Goal: Task Accomplishment & Management: Manage account settings

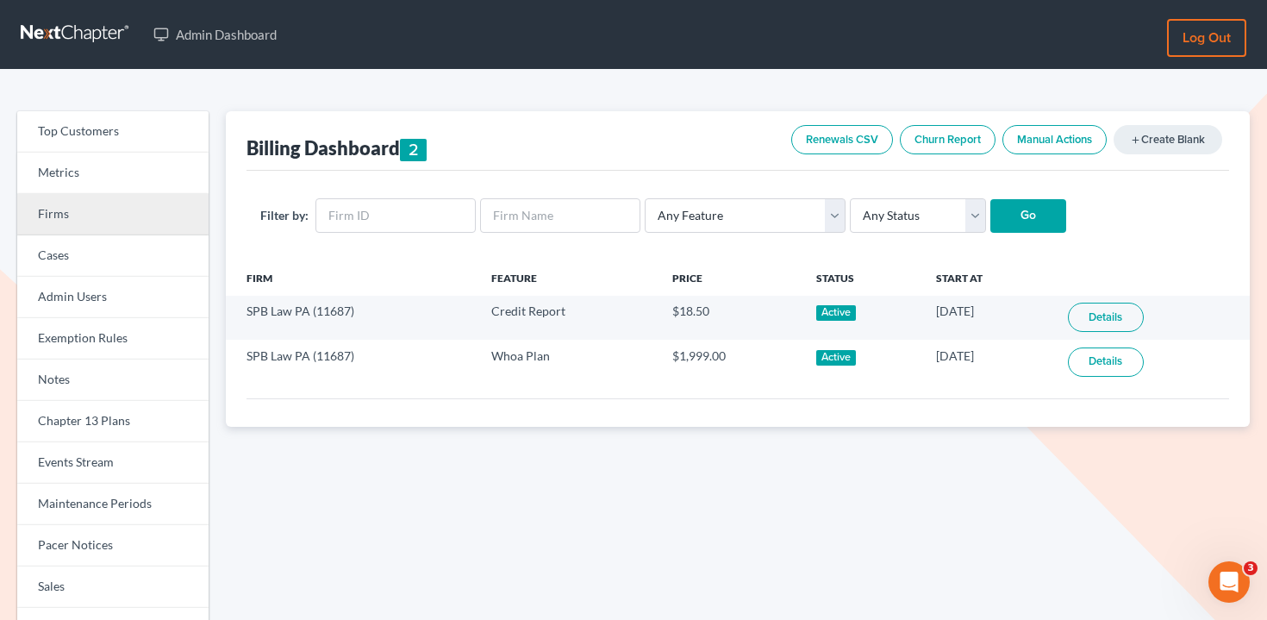
click at [87, 209] on link "Firms" at bounding box center [112, 214] width 191 height 41
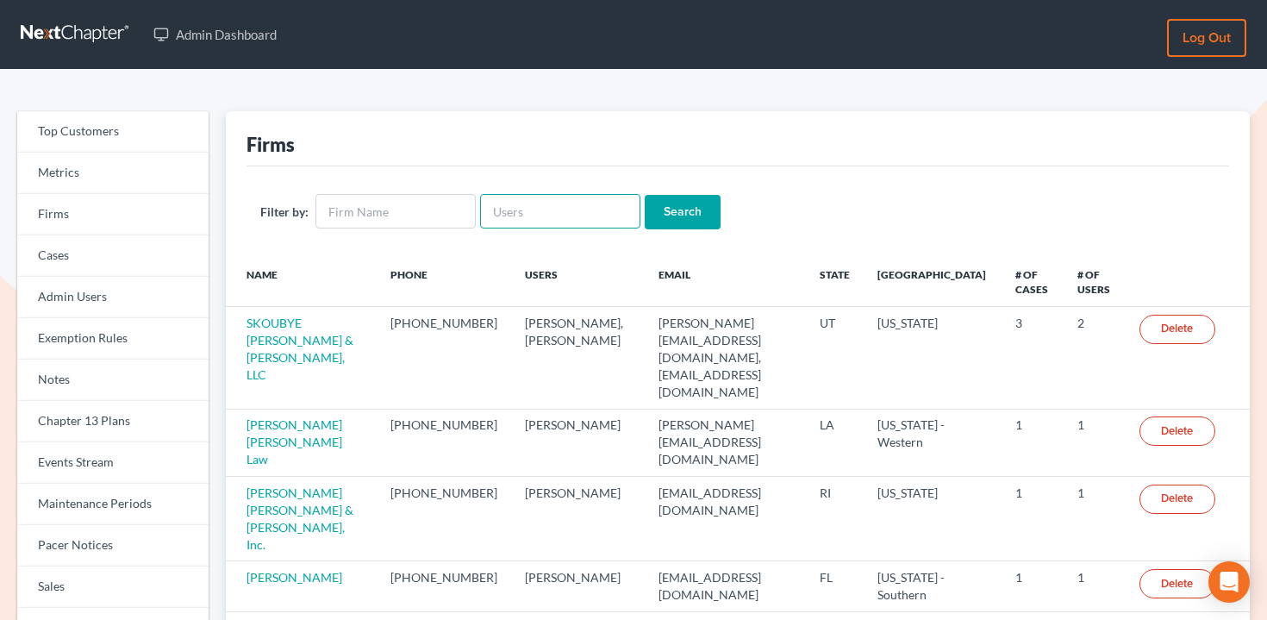
click at [560, 210] on input "text" at bounding box center [560, 211] width 160 height 34
paste input "digiacomo@troonlaw.com"
type input "digiacomo@troonlaw.com"
click at [671, 219] on input "Search" at bounding box center [683, 212] width 76 height 34
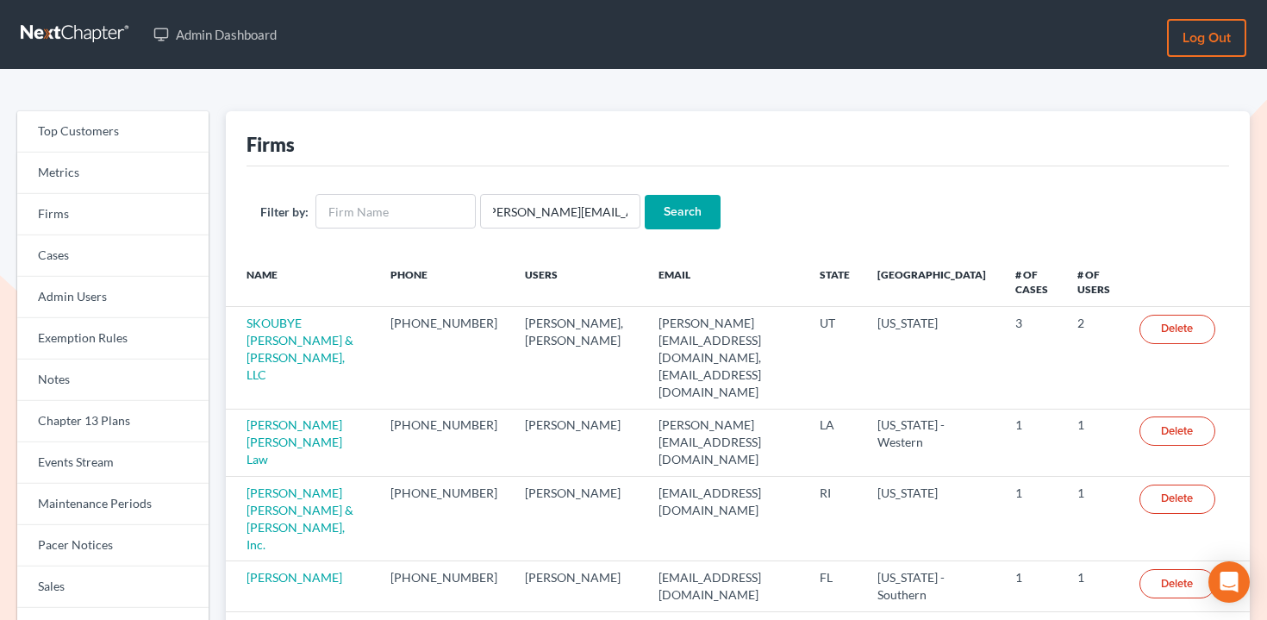
scroll to position [0, 0]
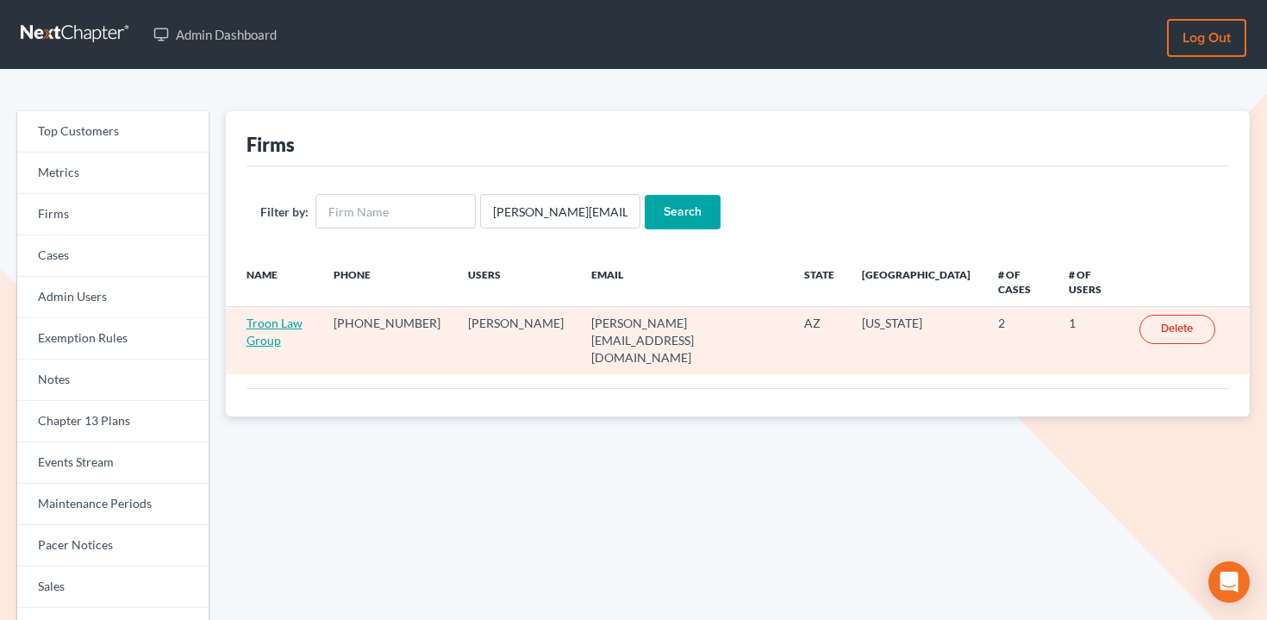
click at [266, 315] on link "Troon Law Group" at bounding box center [275, 331] width 56 height 32
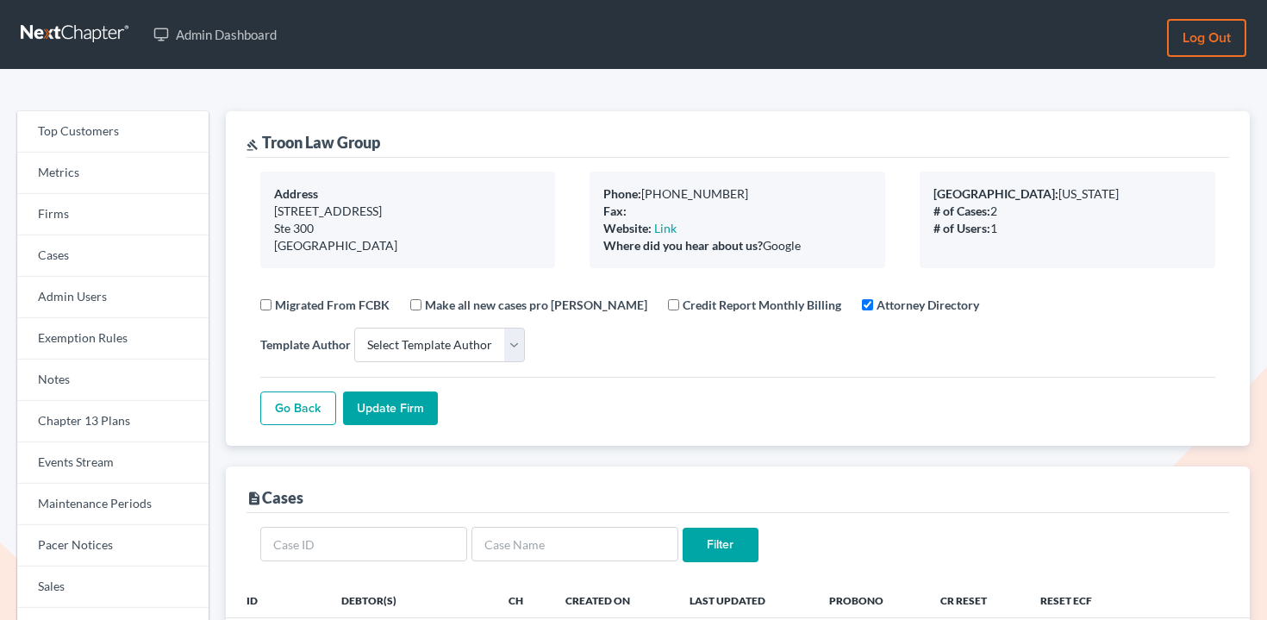
select select
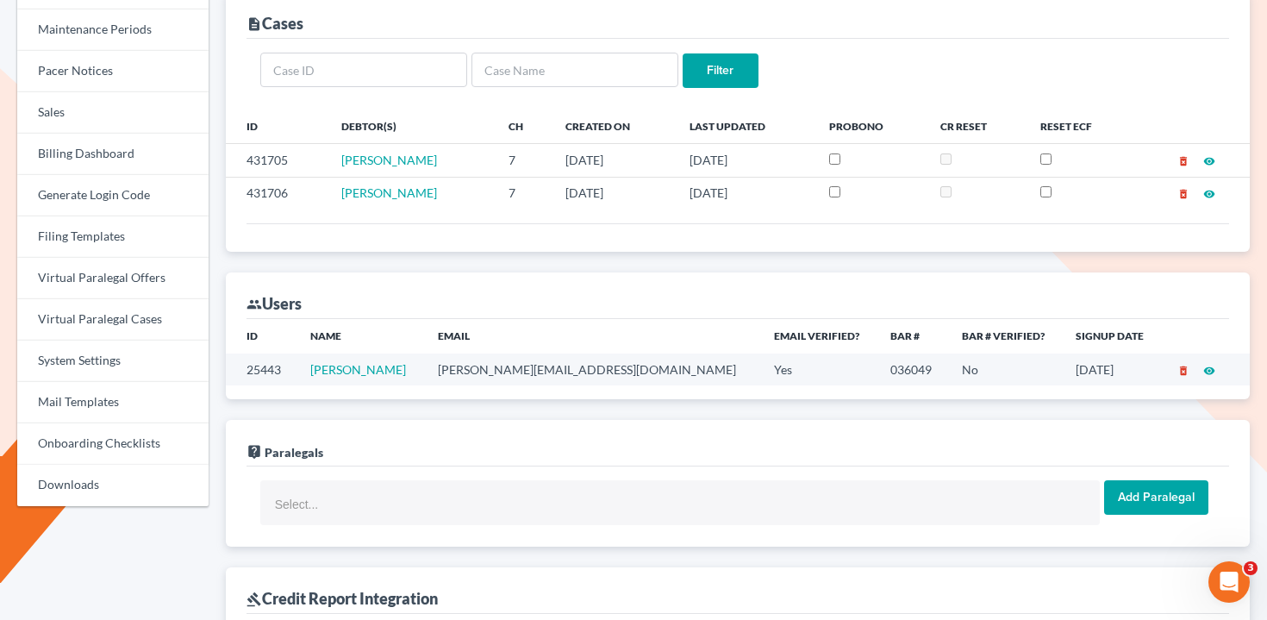
scroll to position [481, 0]
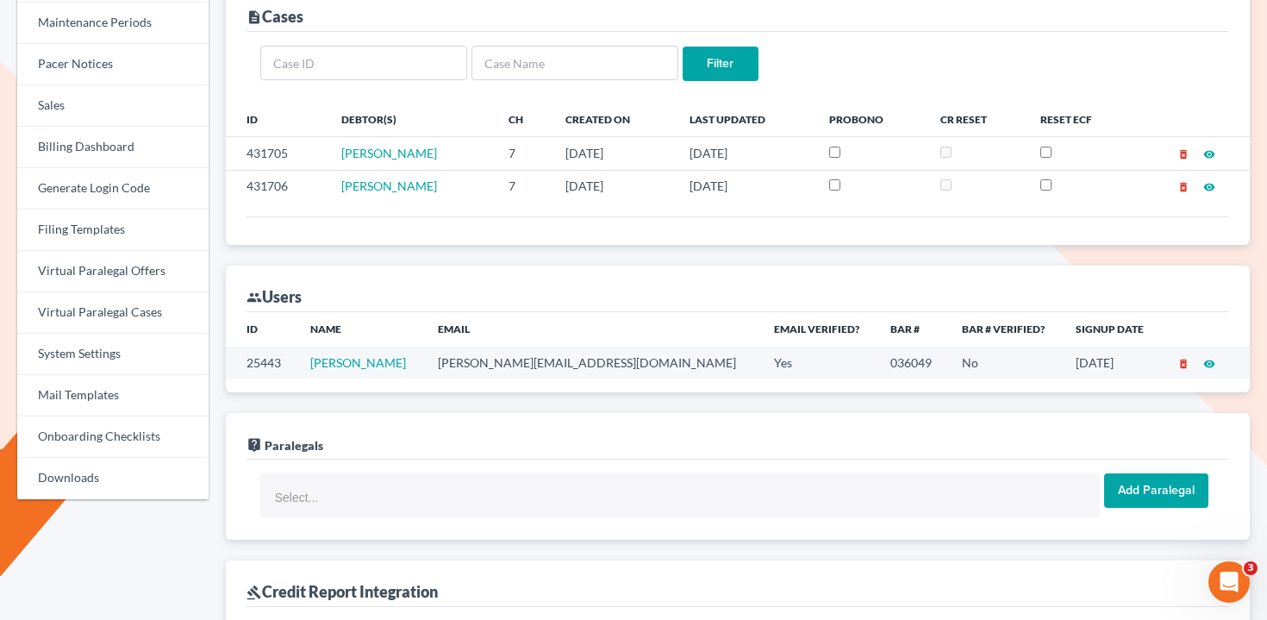
drag, startPoint x: 446, startPoint y: 359, endPoint x: 322, endPoint y: 359, distance: 123.3
click at [322, 359] on td "[PERSON_NAME]" at bounding box center [361, 363] width 128 height 32
copy link "[PERSON_NAME]"
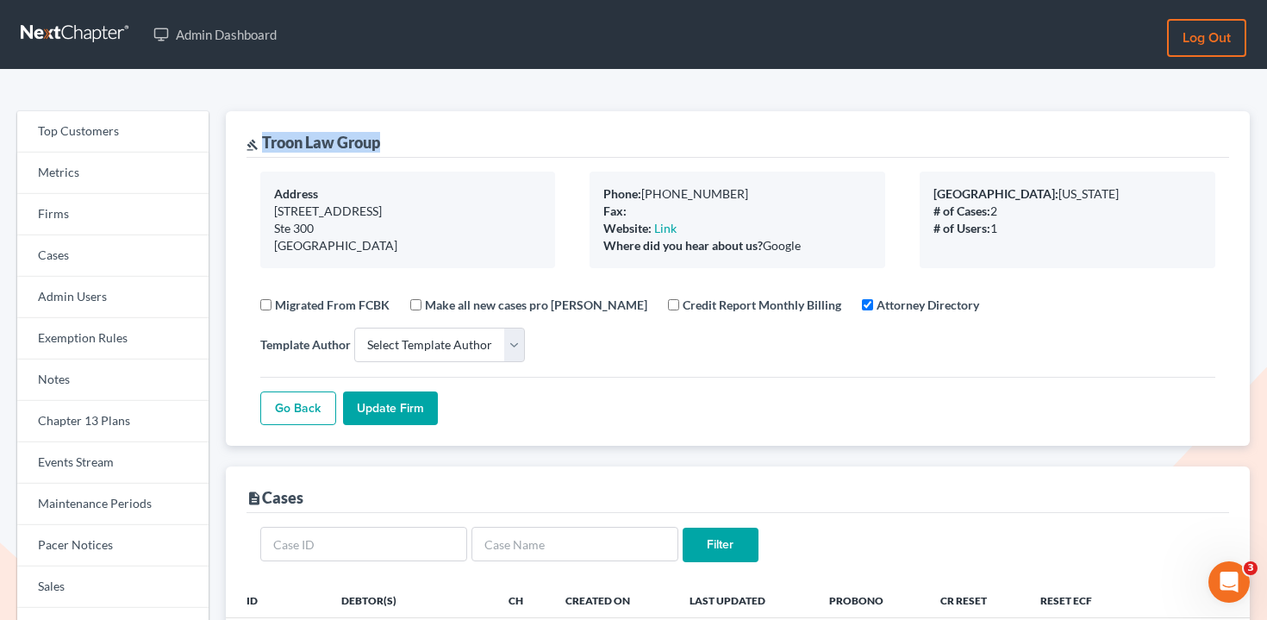
drag, startPoint x: 403, startPoint y: 155, endPoint x: 262, endPoint y: 142, distance: 142.0
click at [262, 142] on div "gavel Troon Law Group" at bounding box center [738, 134] width 983 height 47
copy div "Troon Law Group"
click at [105, 476] on link "Events Stream" at bounding box center [112, 462] width 191 height 41
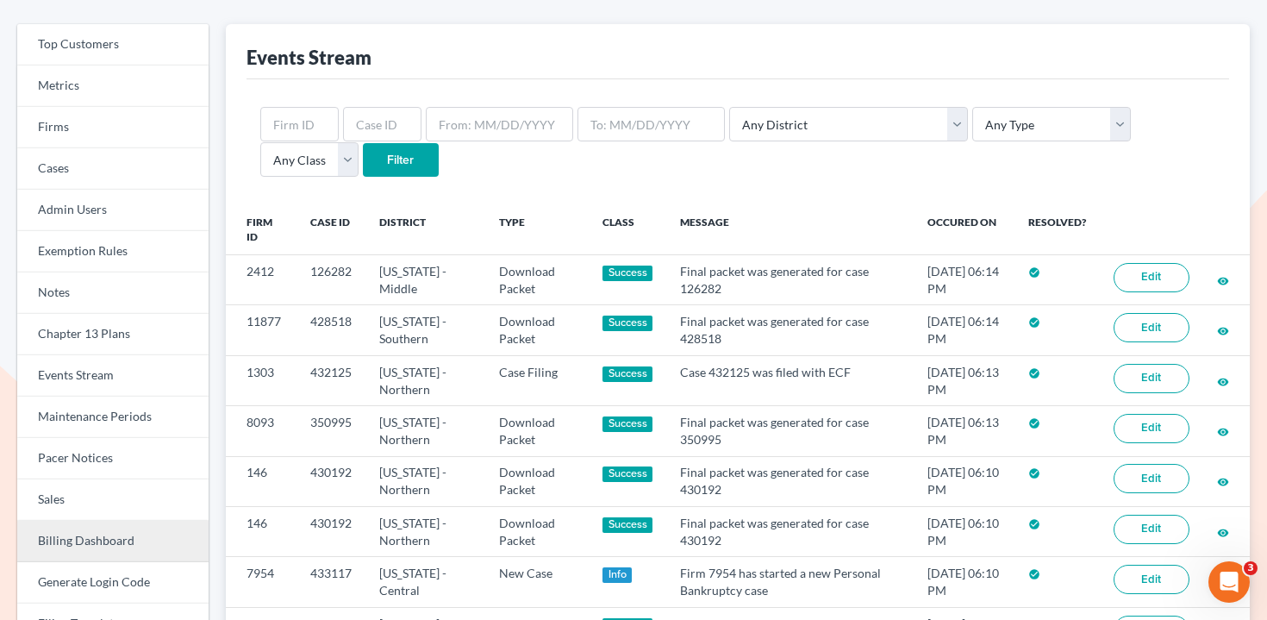
scroll to position [89, 0]
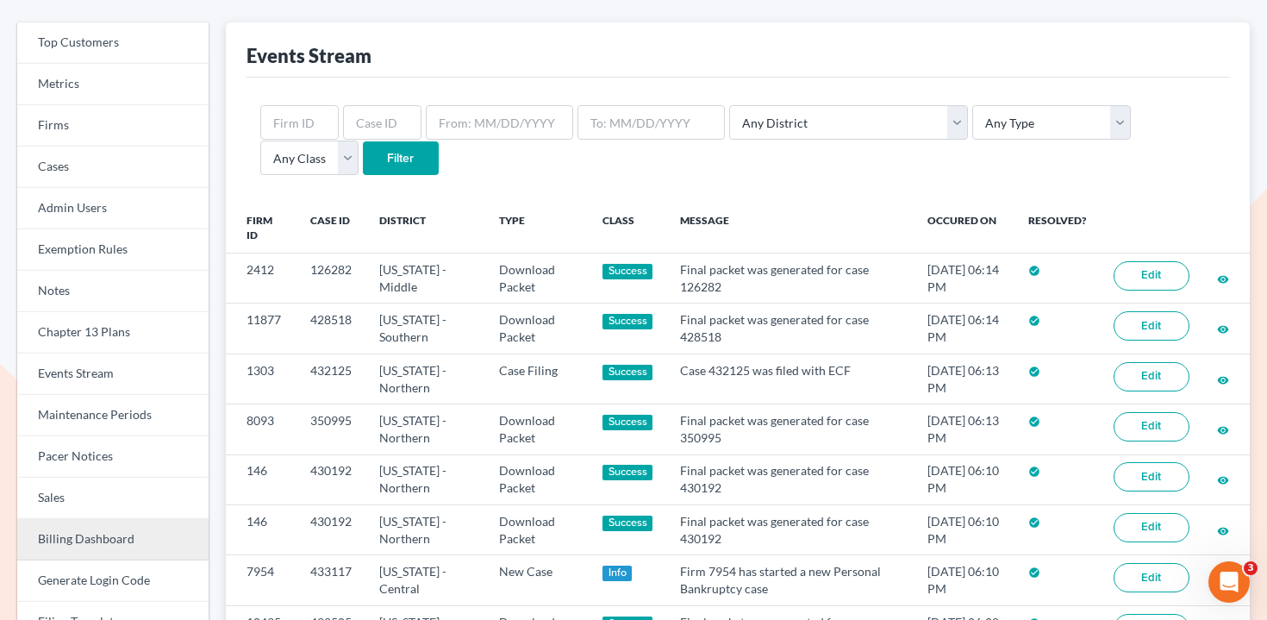
click at [130, 535] on link "Billing Dashboard" at bounding box center [112, 539] width 191 height 41
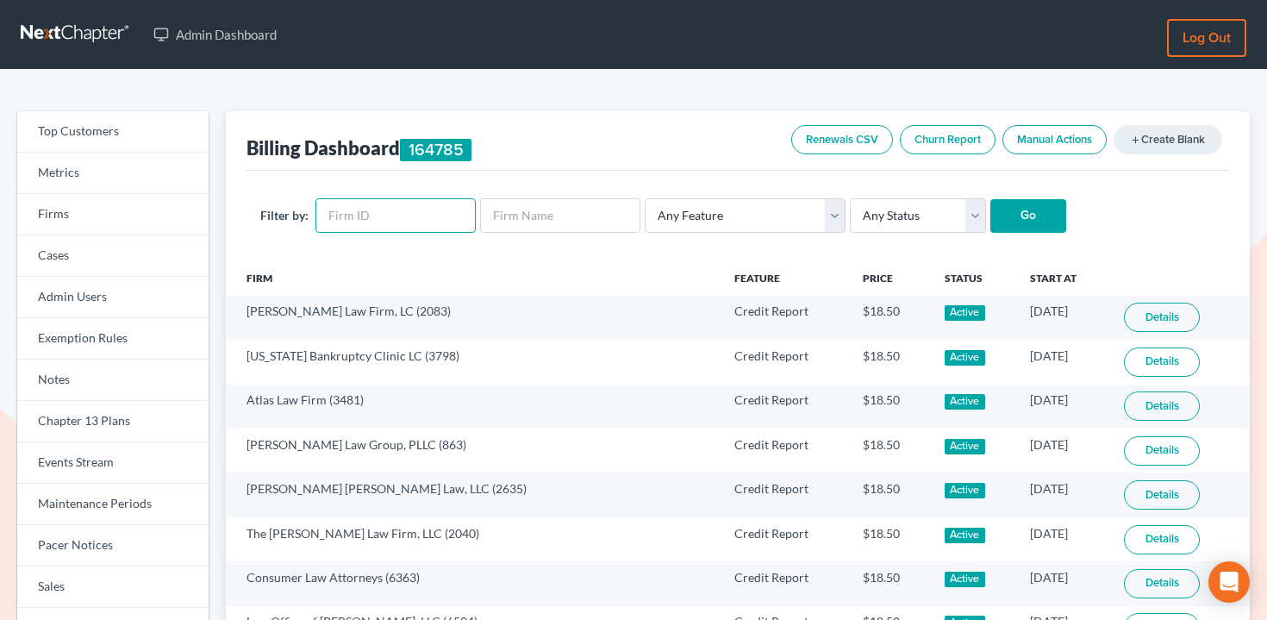
click at [362, 199] on input "text" at bounding box center [395, 215] width 160 height 34
paste input "12243"
type input "12243"
click at [879, 207] on select "Any Status Active Inactive Pending Expired Error Pending Charges" at bounding box center [918, 215] width 136 height 34
select select "active"
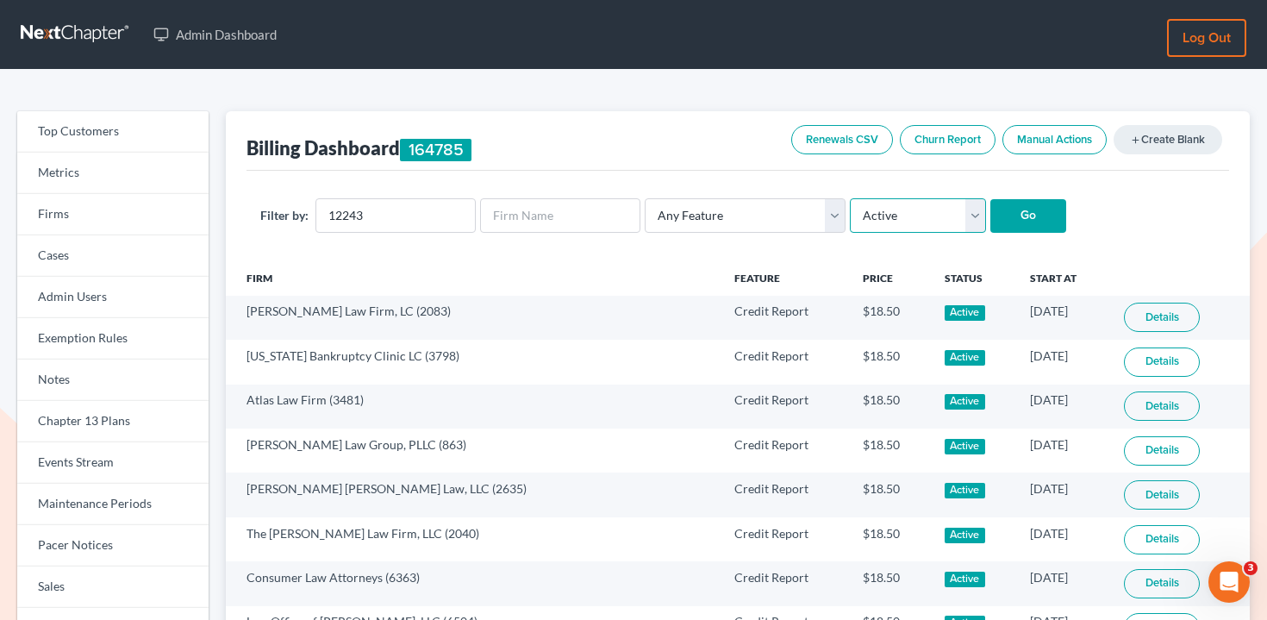
click at [850, 198] on select "Any Status Active Inactive Pending Expired Error Pending Charges" at bounding box center [918, 215] width 136 height 34
click at [991, 209] on input "Go" at bounding box center [1028, 216] width 76 height 34
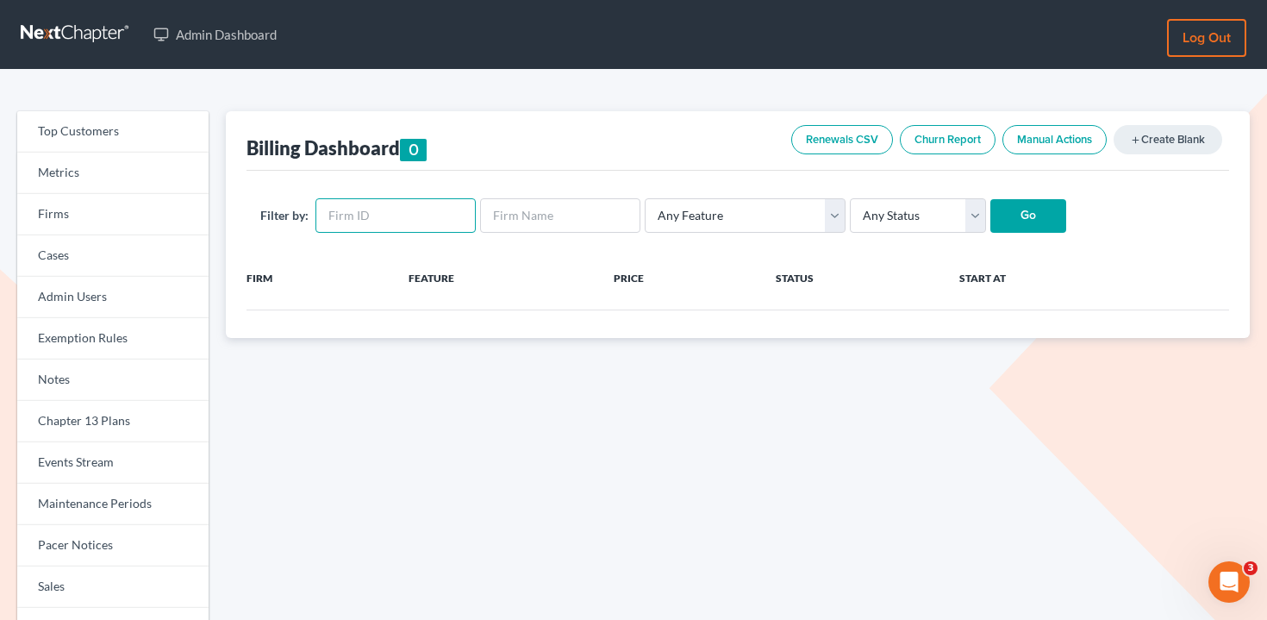
click at [372, 223] on input "text" at bounding box center [395, 215] width 160 height 34
paste input "12243"
type input "12243"
click at [1017, 213] on input "Go" at bounding box center [1028, 216] width 76 height 34
click at [384, 221] on input "text" at bounding box center [395, 215] width 160 height 34
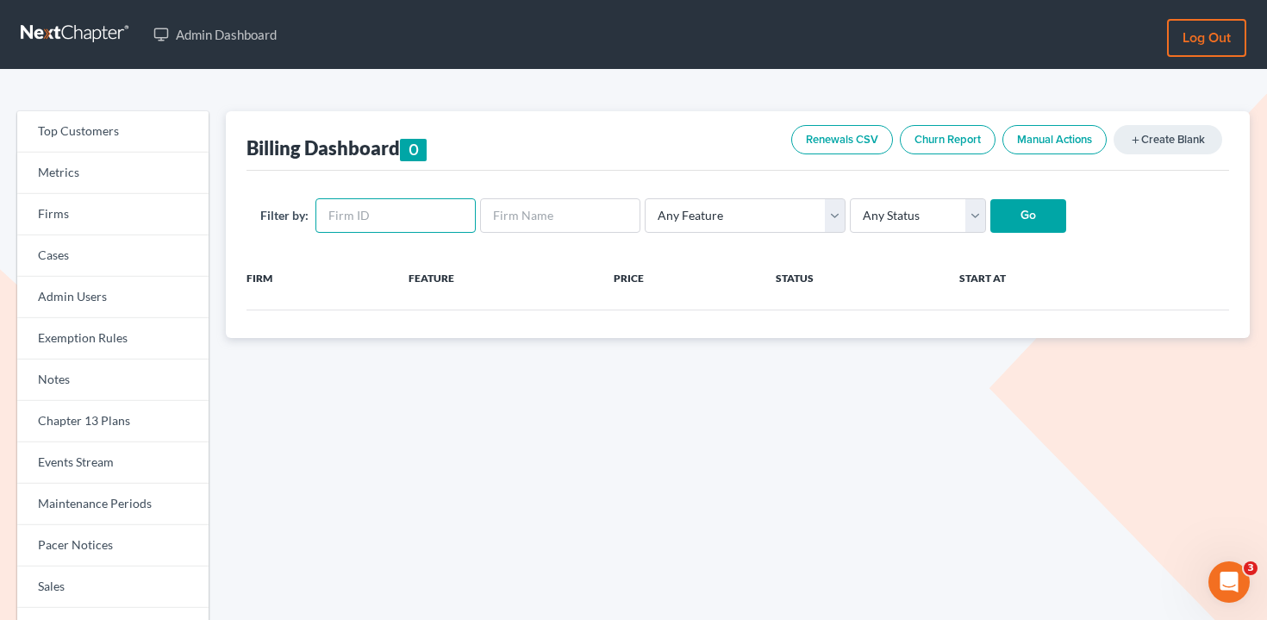
paste input "12243"
type input "12243"
click at [997, 211] on input "Go" at bounding box center [1028, 216] width 76 height 34
click at [94, 210] on link "Firms" at bounding box center [112, 214] width 191 height 41
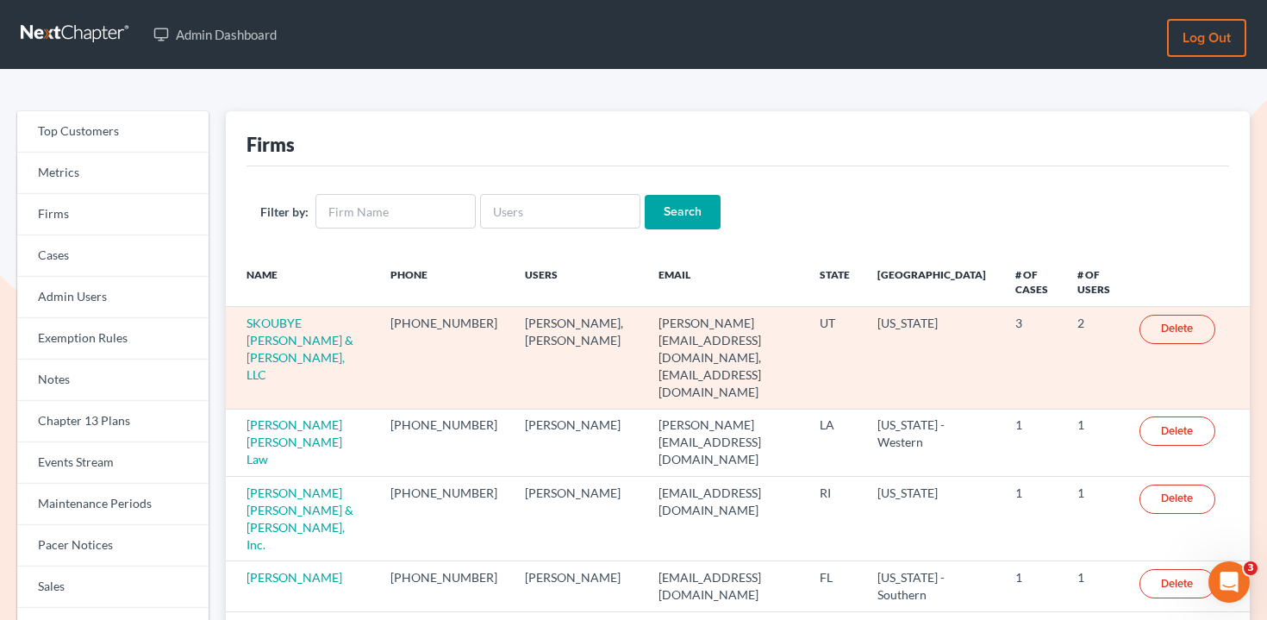
click at [280, 354] on td "SKOUBYE NIELSON & JOHANSEN, LLC" at bounding box center [301, 358] width 151 height 102
click at [292, 338] on link "SKOUBYE NIELSON & JOHANSEN, LLC" at bounding box center [300, 348] width 107 height 66
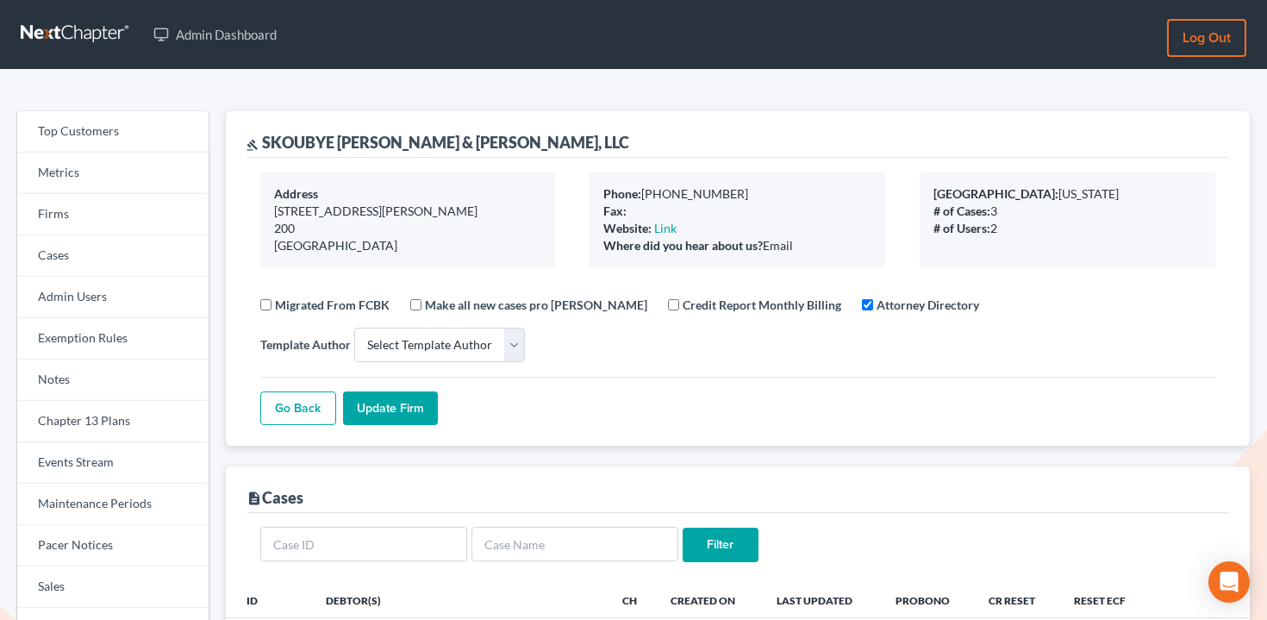
select select
click at [150, 206] on link "Firms" at bounding box center [112, 214] width 191 height 41
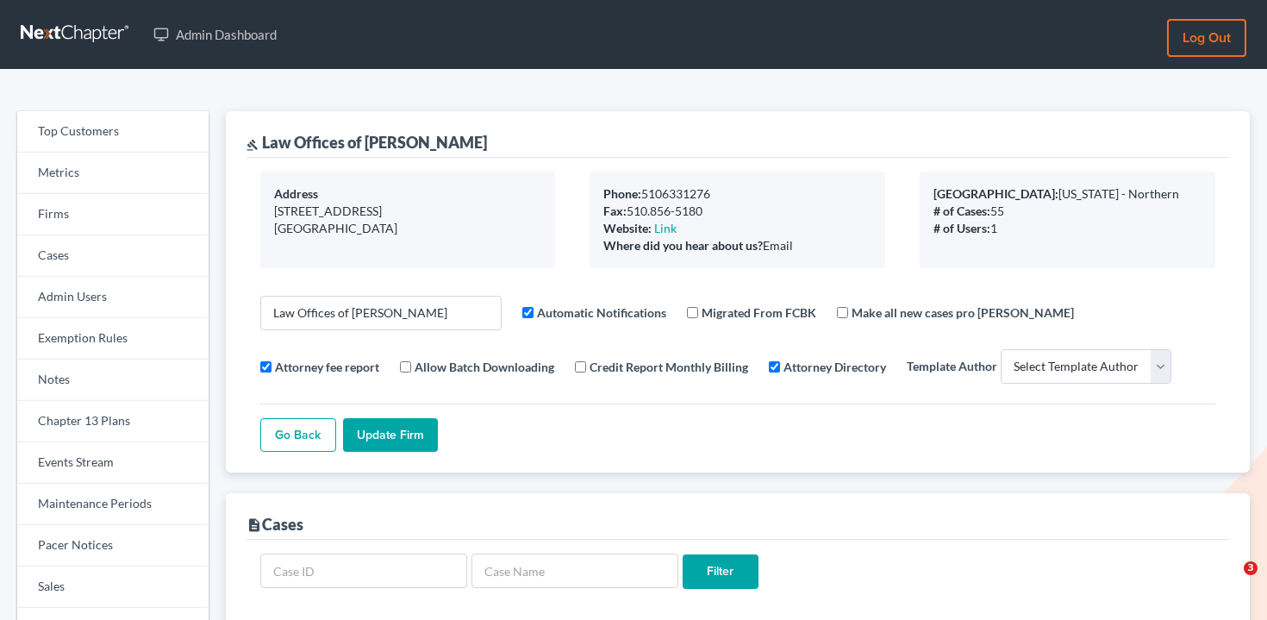
select select
